Goal: Book appointment/travel/reservation

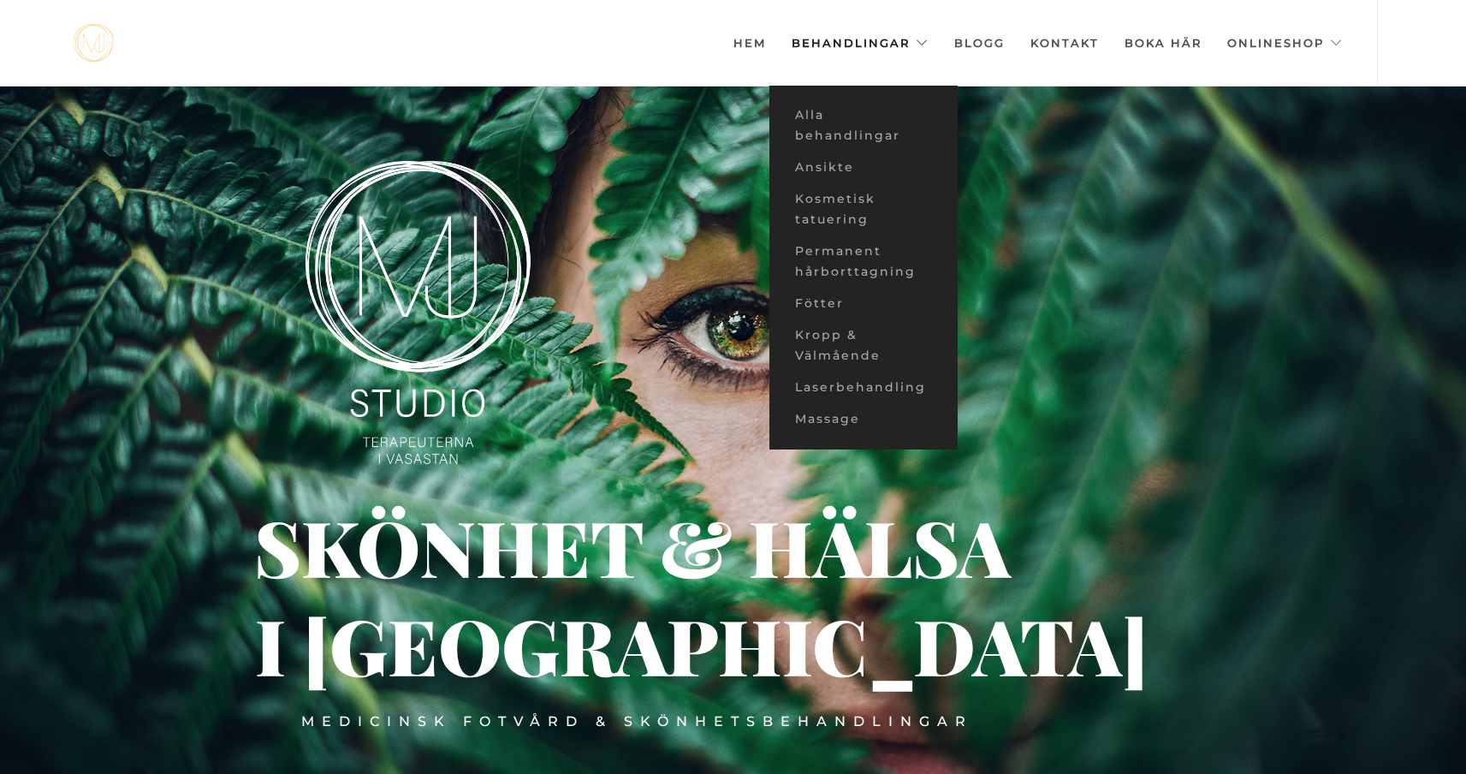
click at [851, 37] on link "Behandlingar" at bounding box center [860, 43] width 137 height 86
click at [806, 121] on link "Alla behandlingar" at bounding box center [863, 125] width 188 height 52
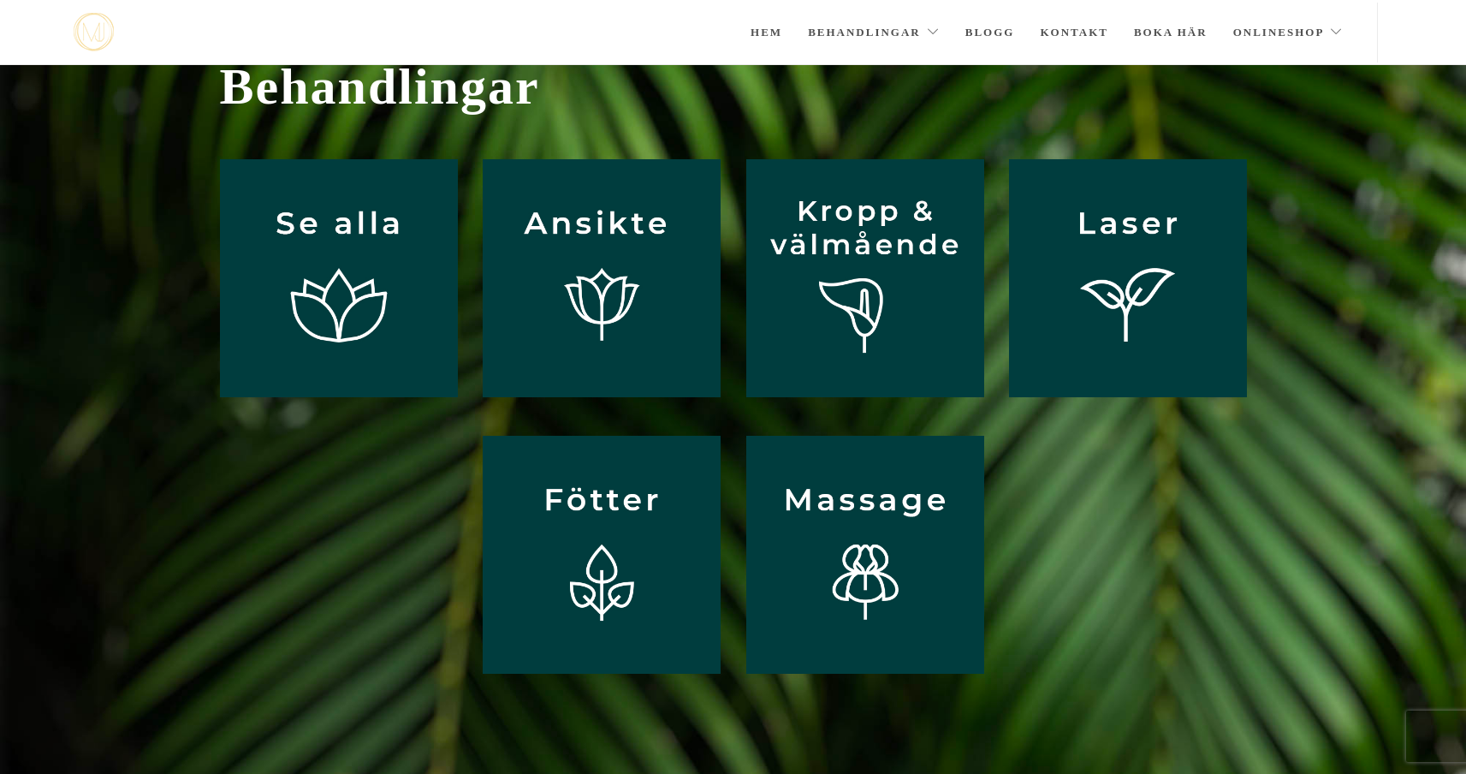
scroll to position [104, 0]
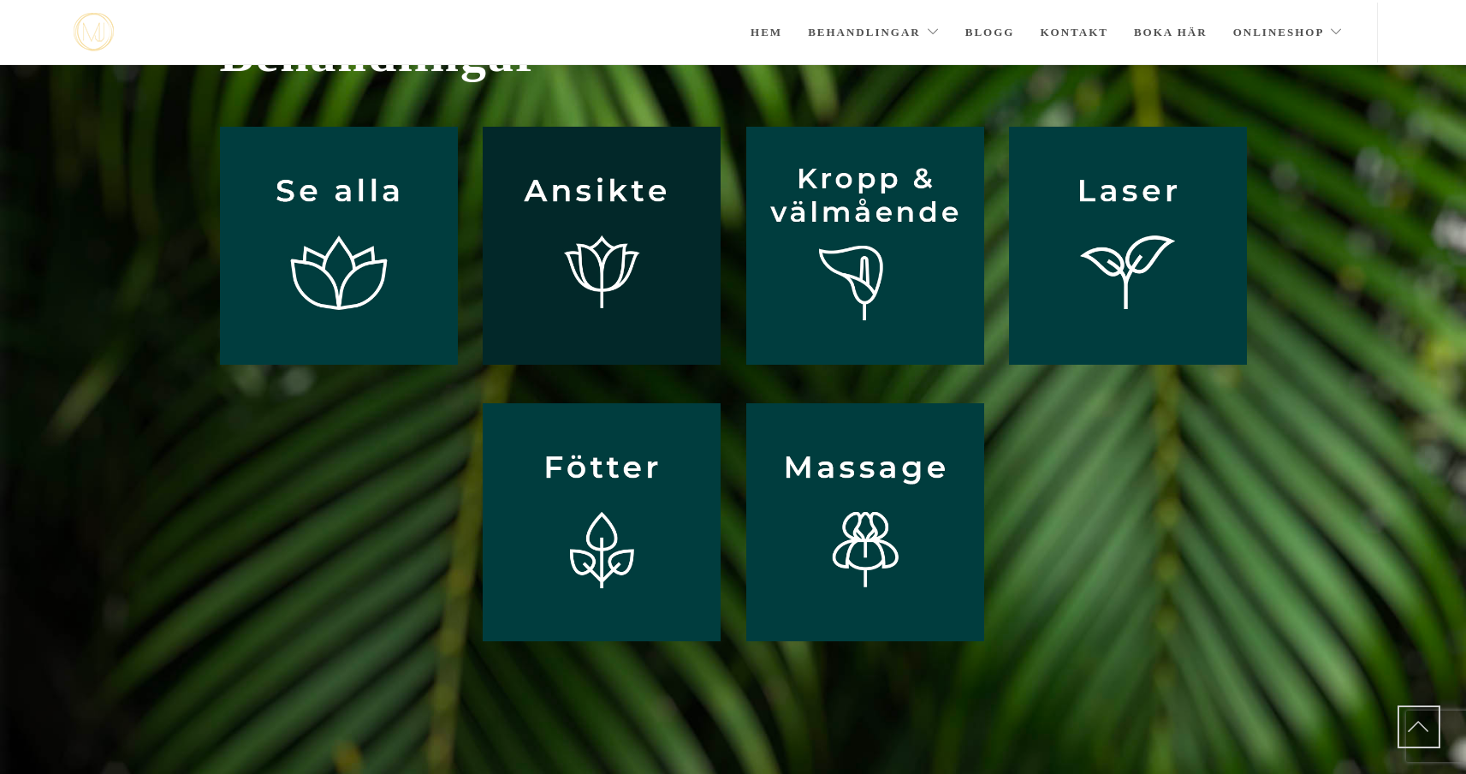
click at [611, 266] on img at bounding box center [602, 246] width 238 height 238
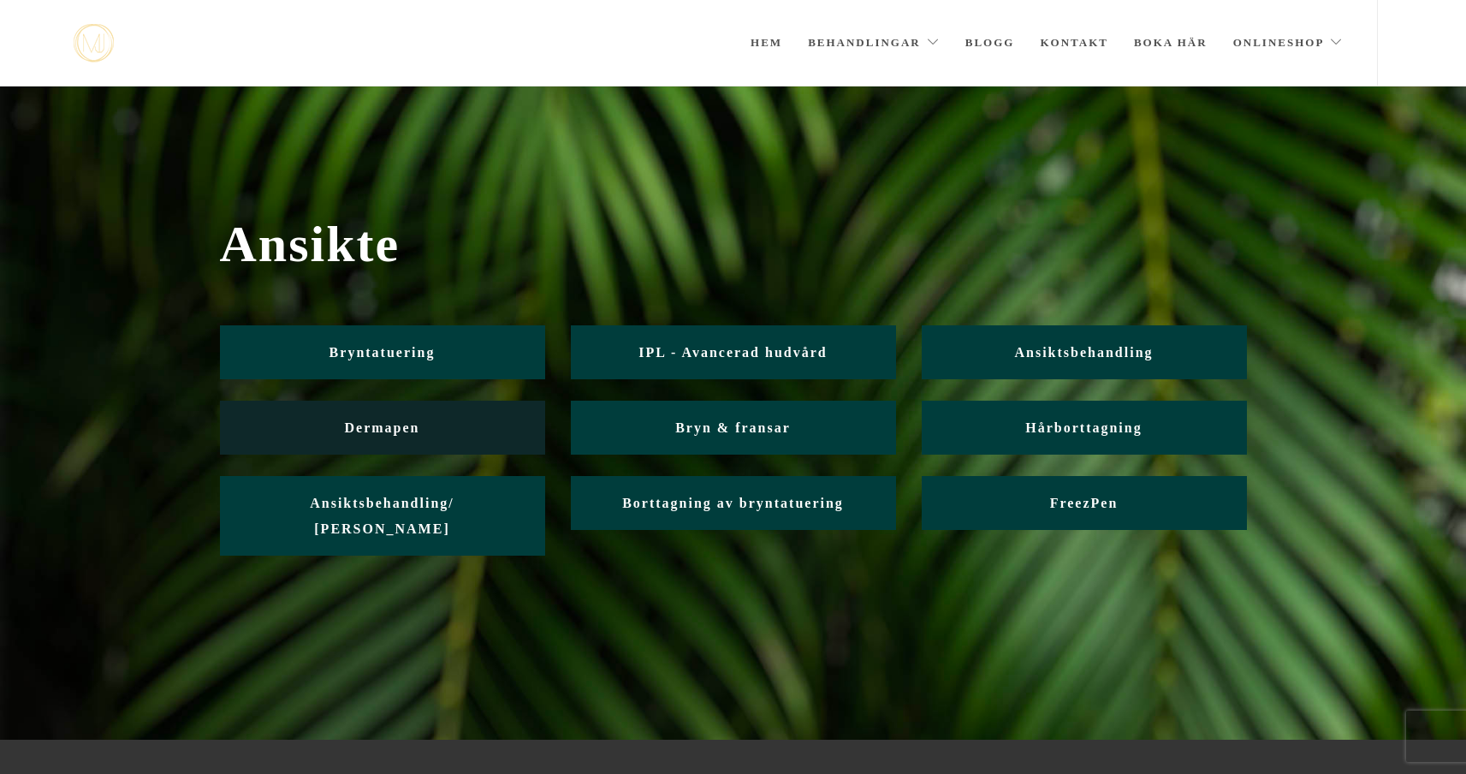
click at [437, 425] on link "Dermapen" at bounding box center [382, 427] width 325 height 54
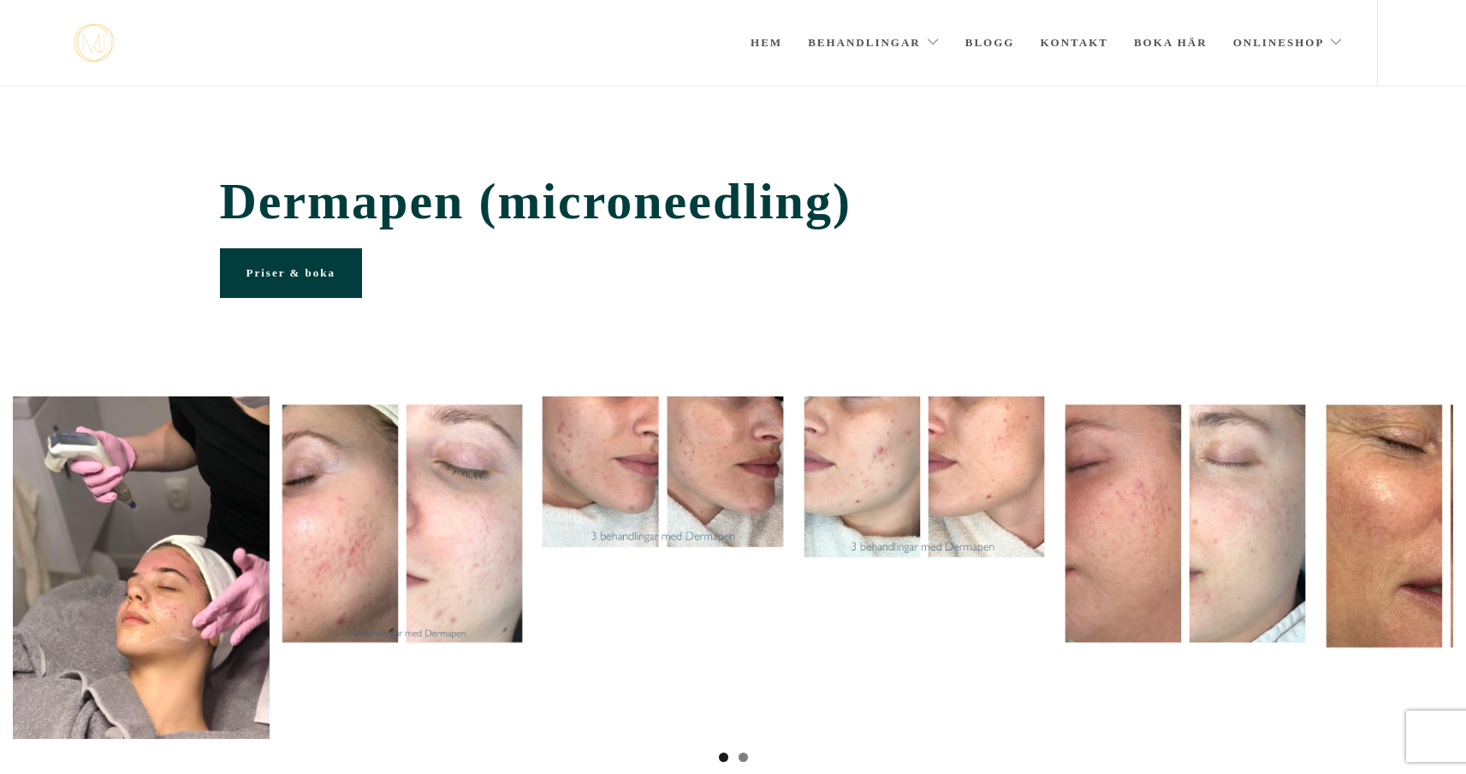
click at [350, 298] on link "Priser & boka" at bounding box center [291, 273] width 142 height 50
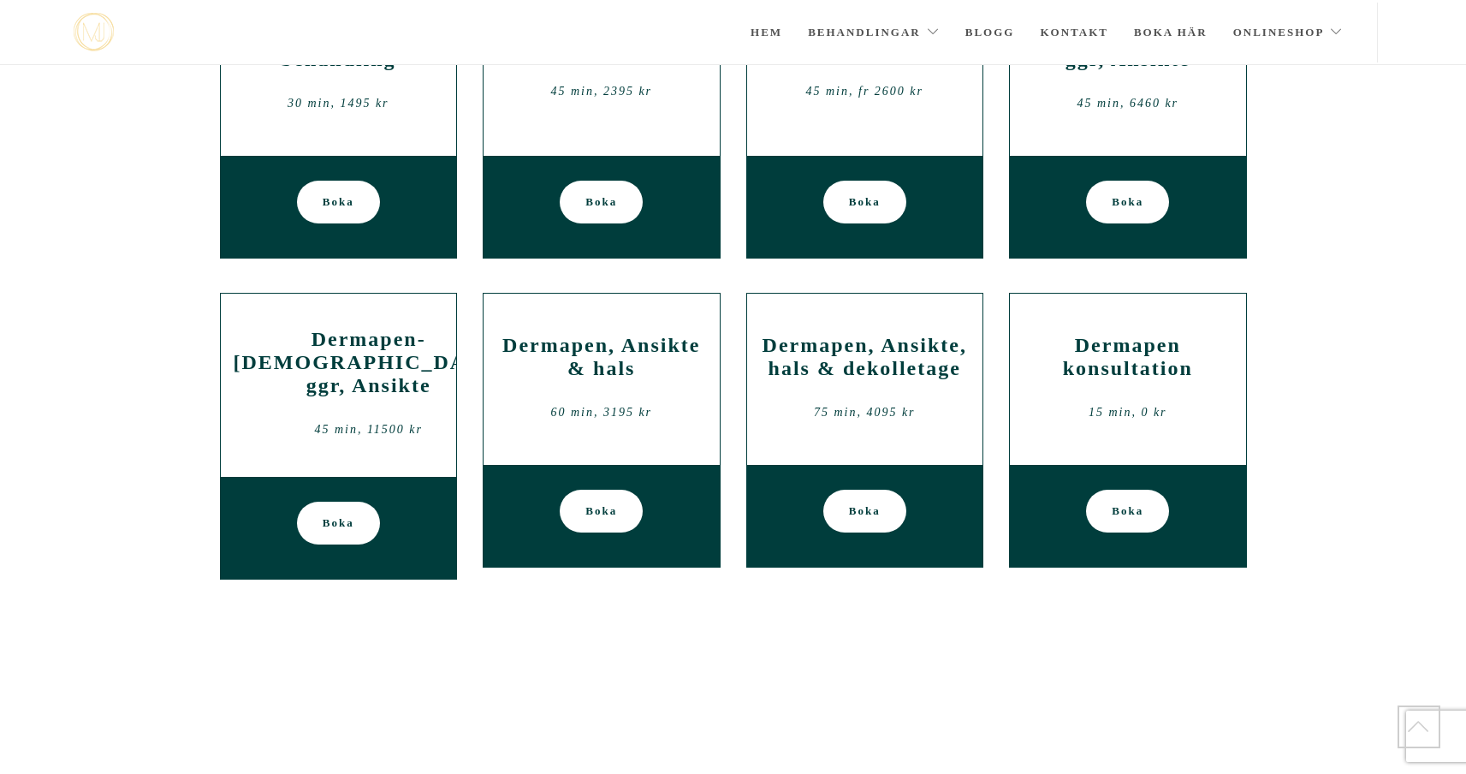
scroll to position [1774, 0]
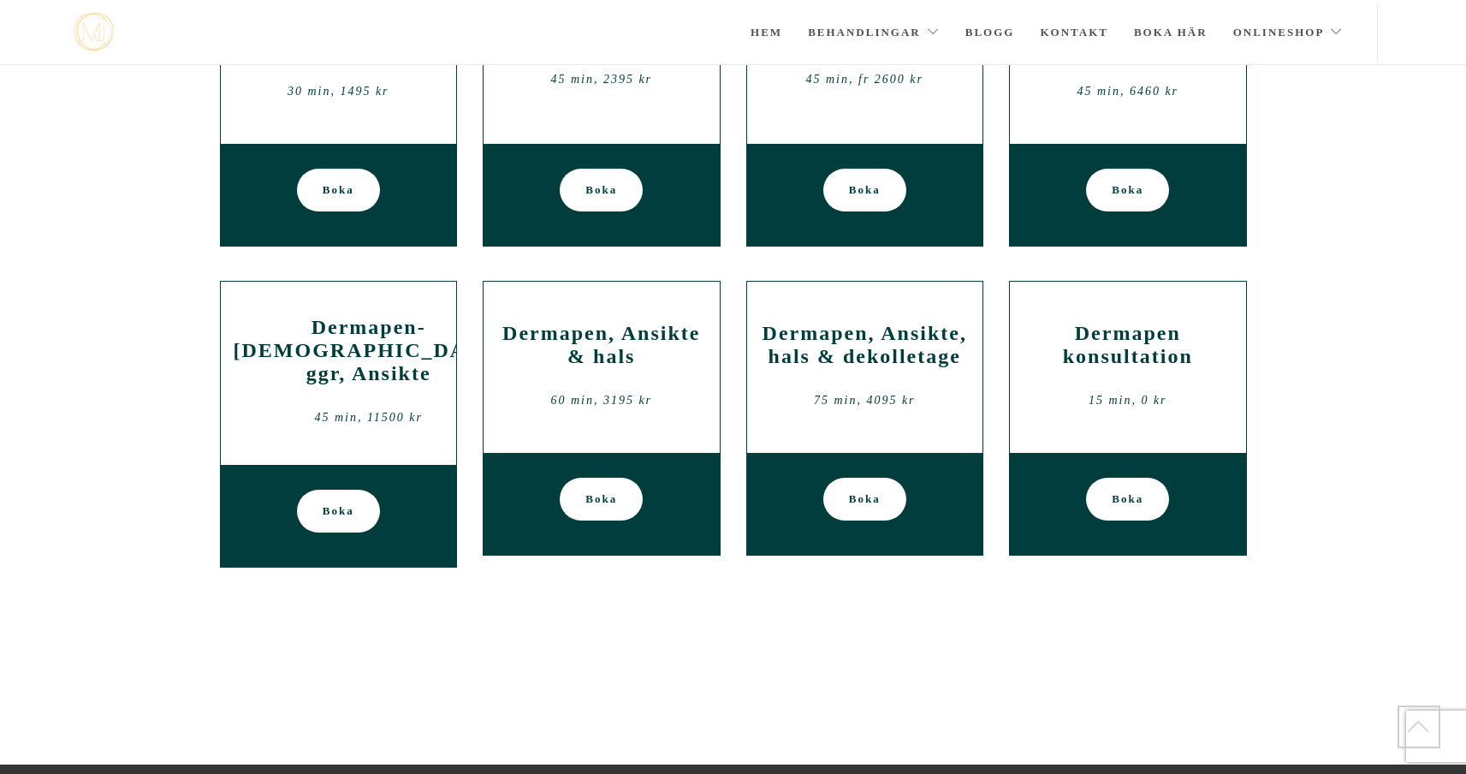
click at [1122, 211] on span "Boka" at bounding box center [1128, 190] width 32 height 43
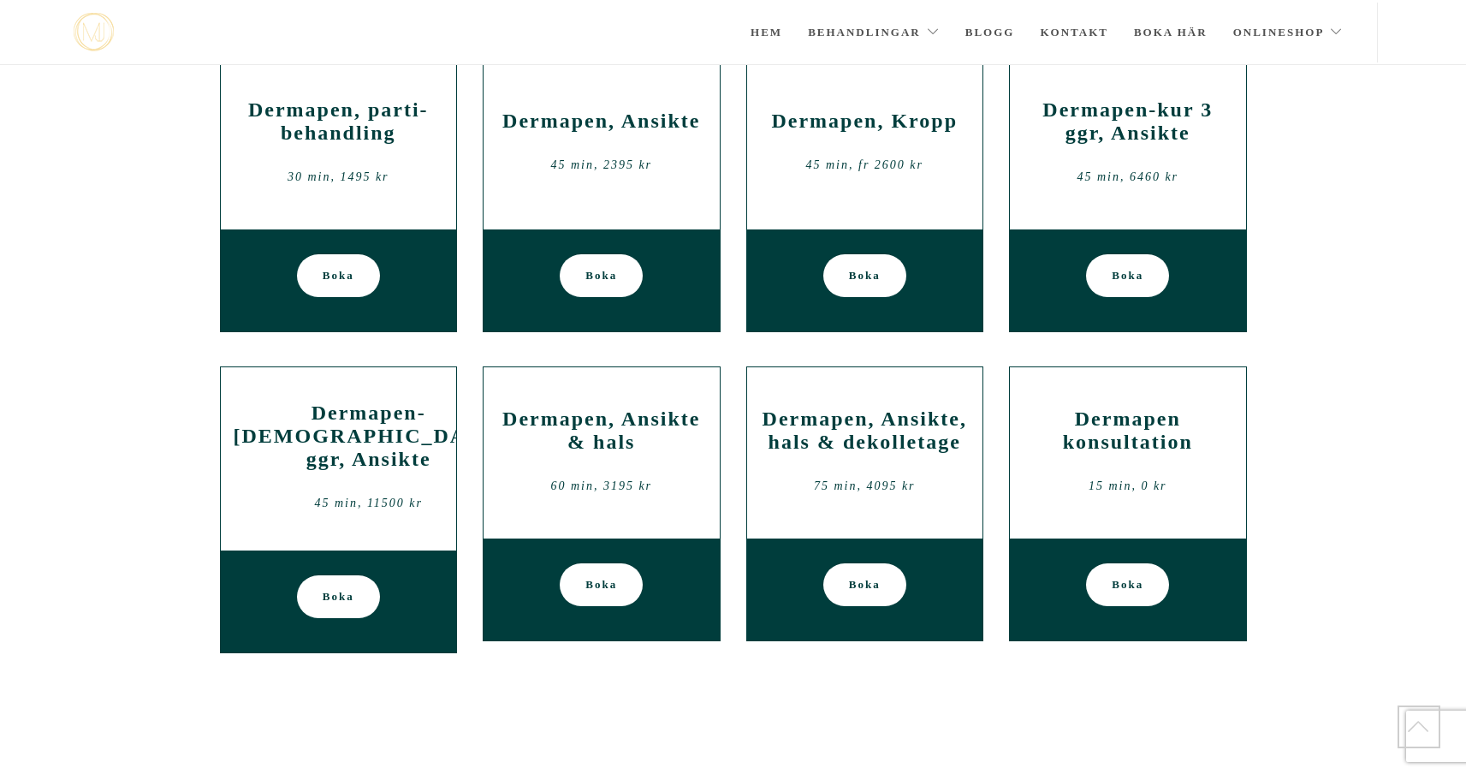
scroll to position [1683, 0]
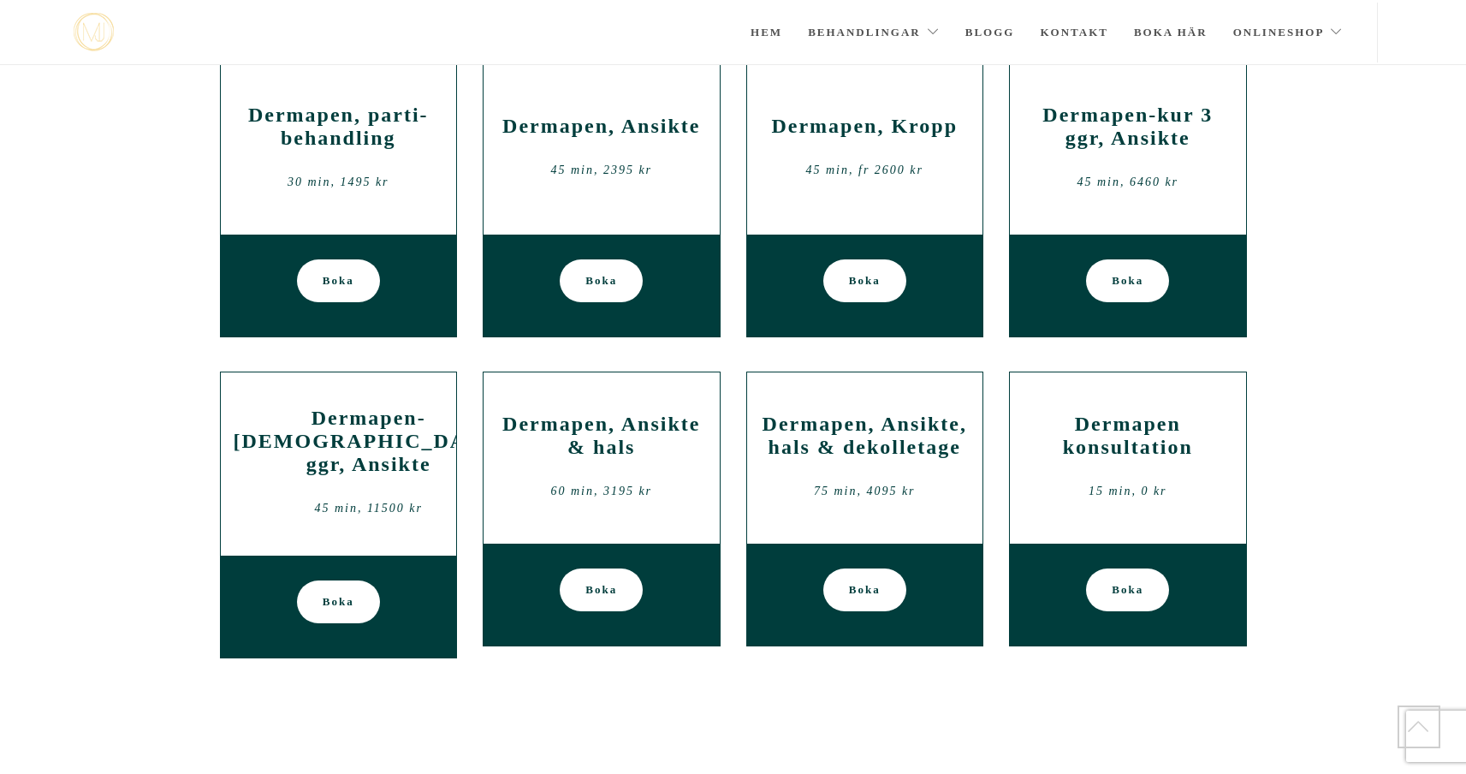
click at [611, 302] on span "Boka" at bounding box center [601, 280] width 32 height 43
